Goal: Navigation & Orientation: Find specific page/section

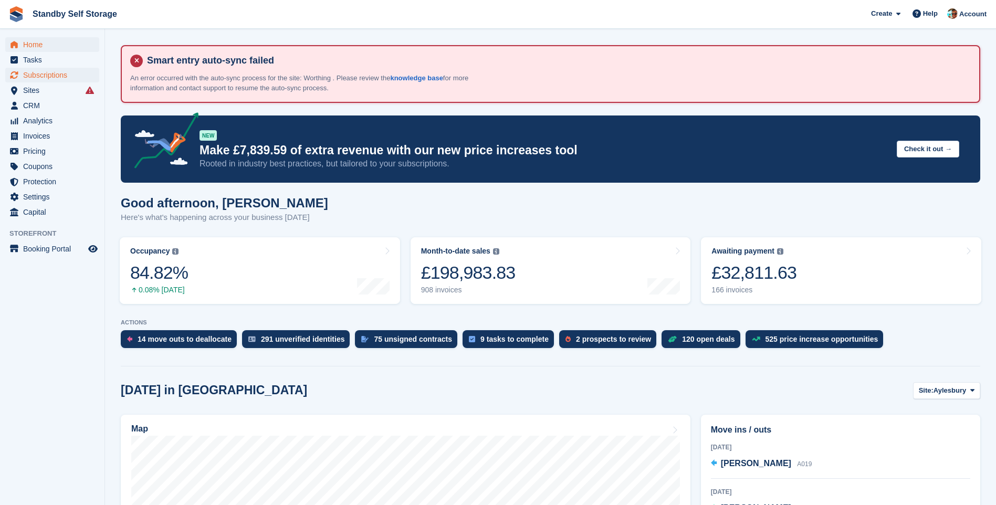
scroll to position [263, 0]
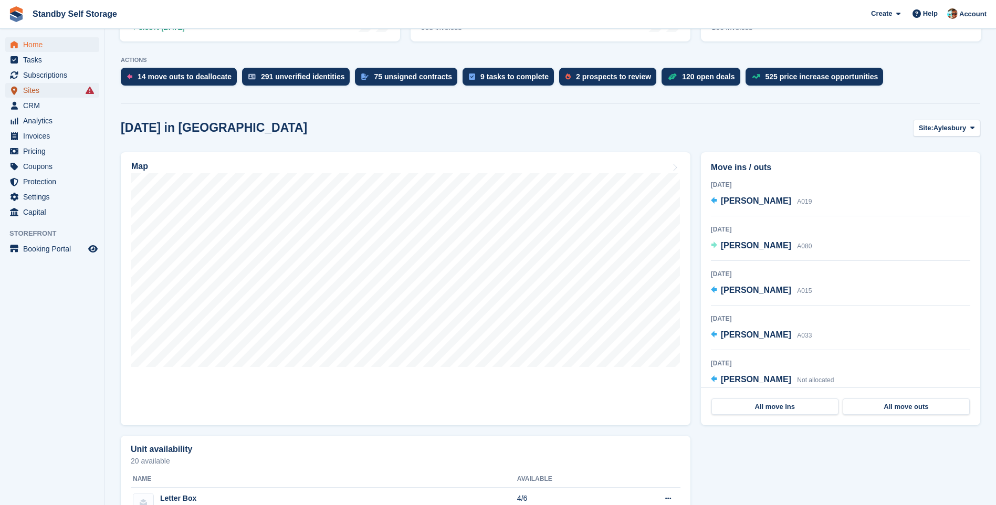
click at [24, 86] on span "Sites" at bounding box center [54, 90] width 63 height 15
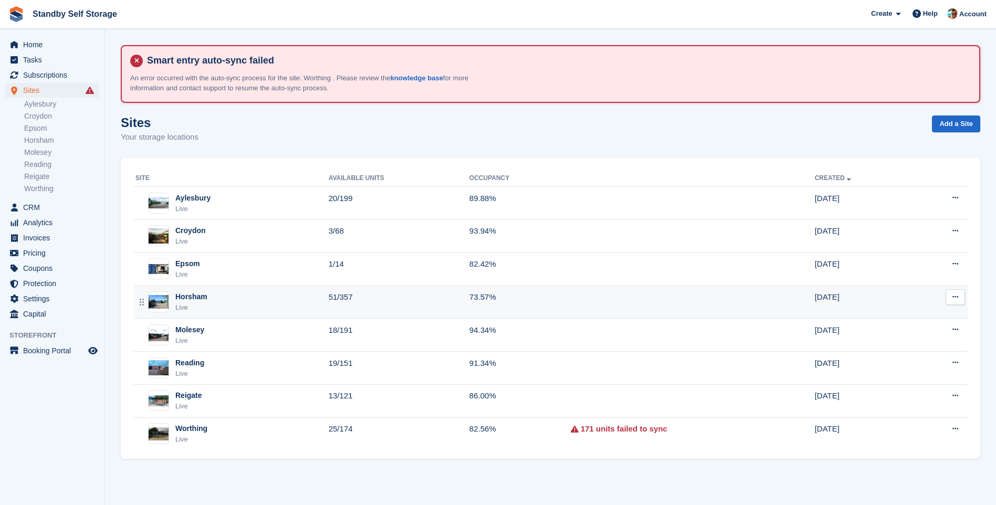
click at [192, 292] on div "Horsham" at bounding box center [191, 296] width 32 height 11
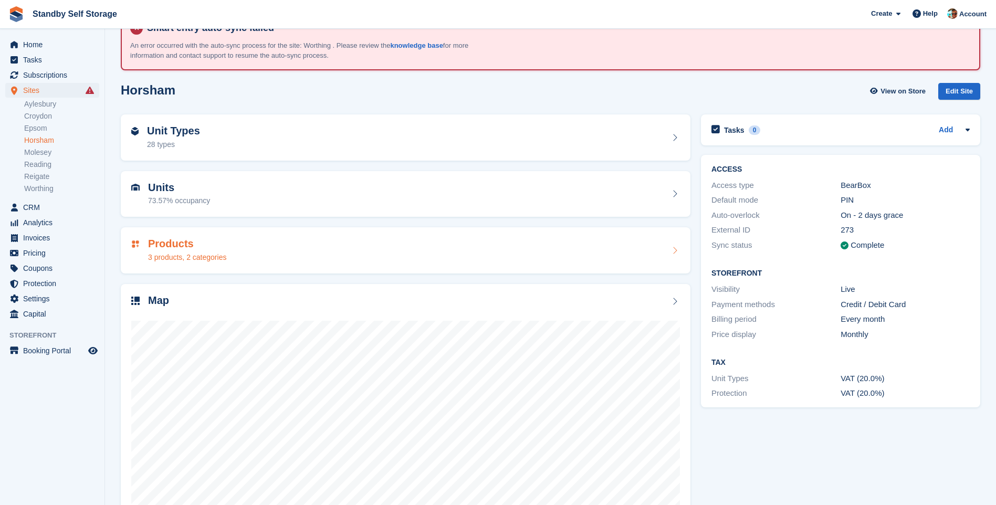
scroll to position [69, 0]
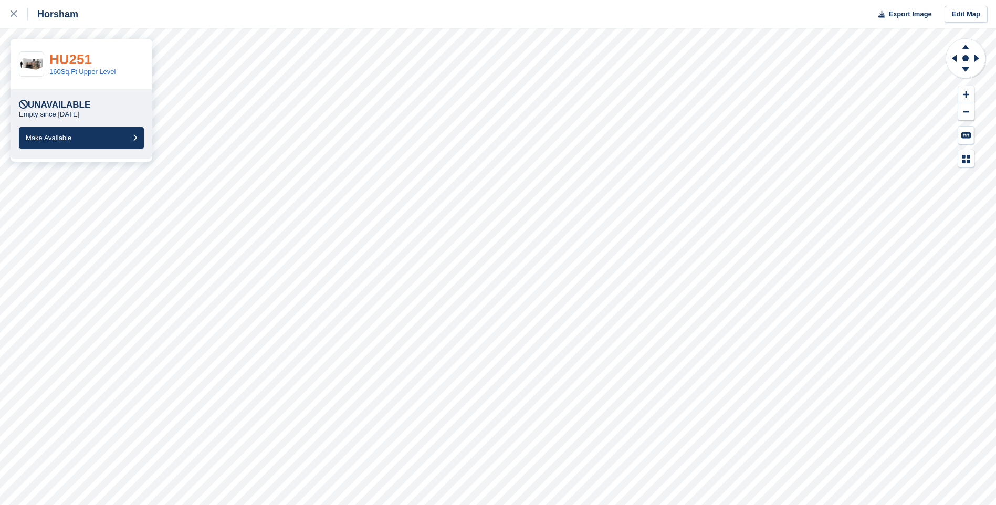
click at [83, 57] on link "HU251" at bounding box center [70, 59] width 43 height 16
click at [67, 60] on link "HU238" at bounding box center [70, 59] width 43 height 16
